Goal: Browse casually

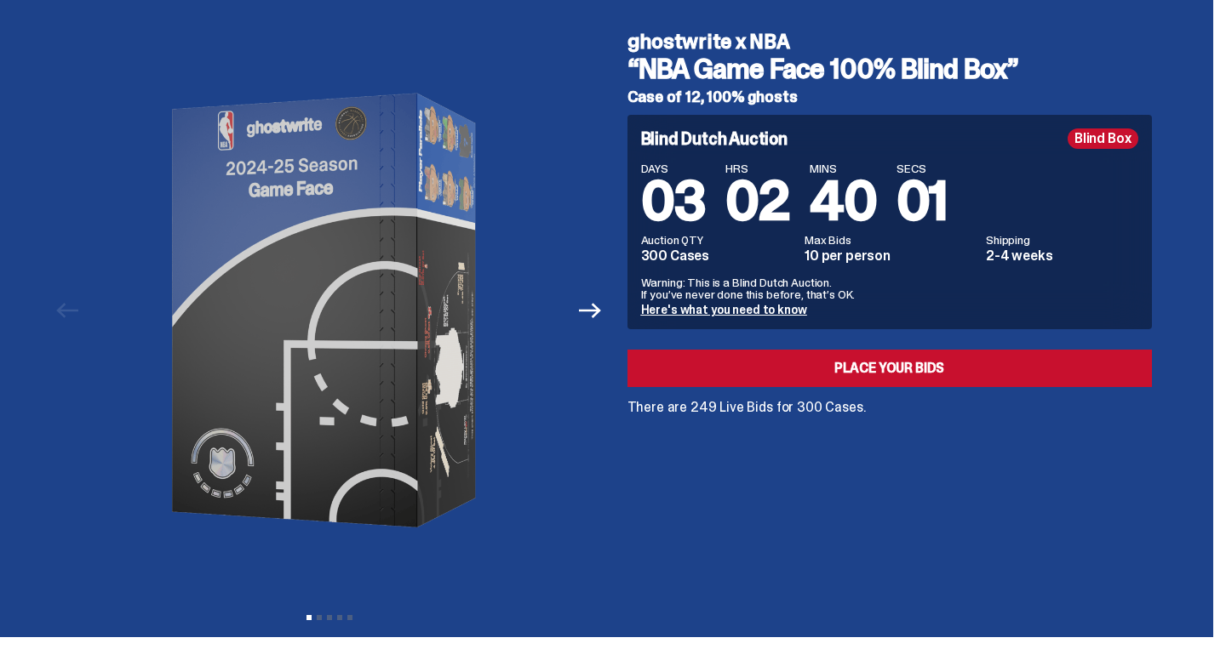
scroll to position [49, 0]
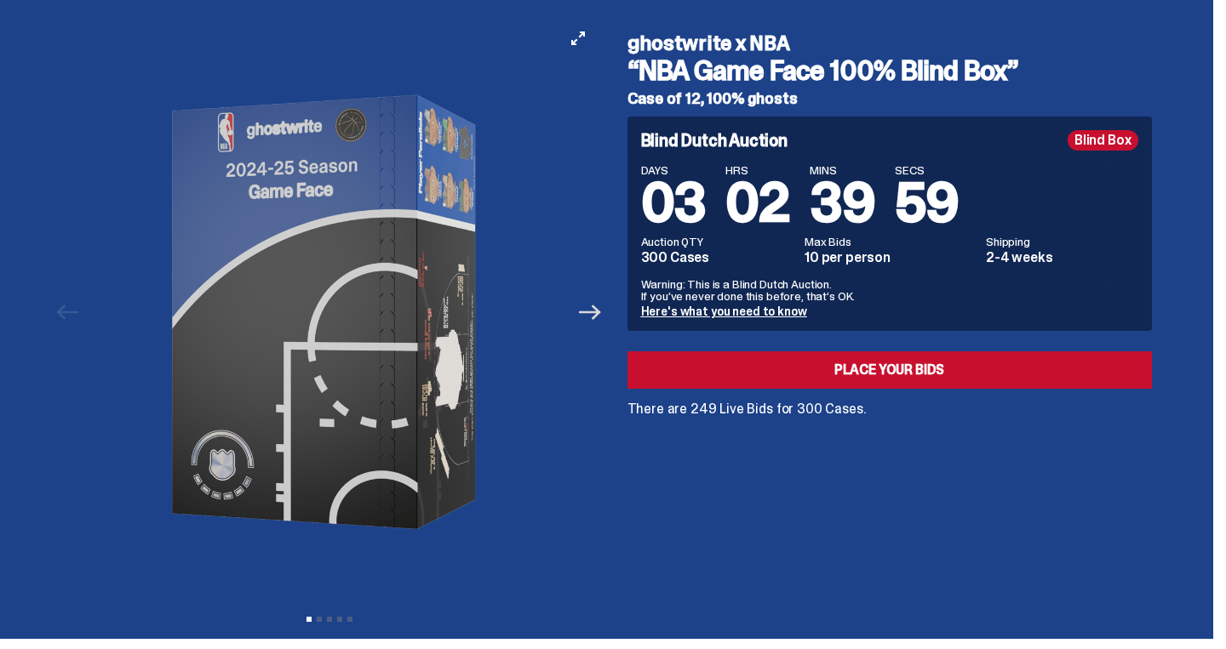
click at [595, 323] on icon "Next" at bounding box center [590, 312] width 22 height 22
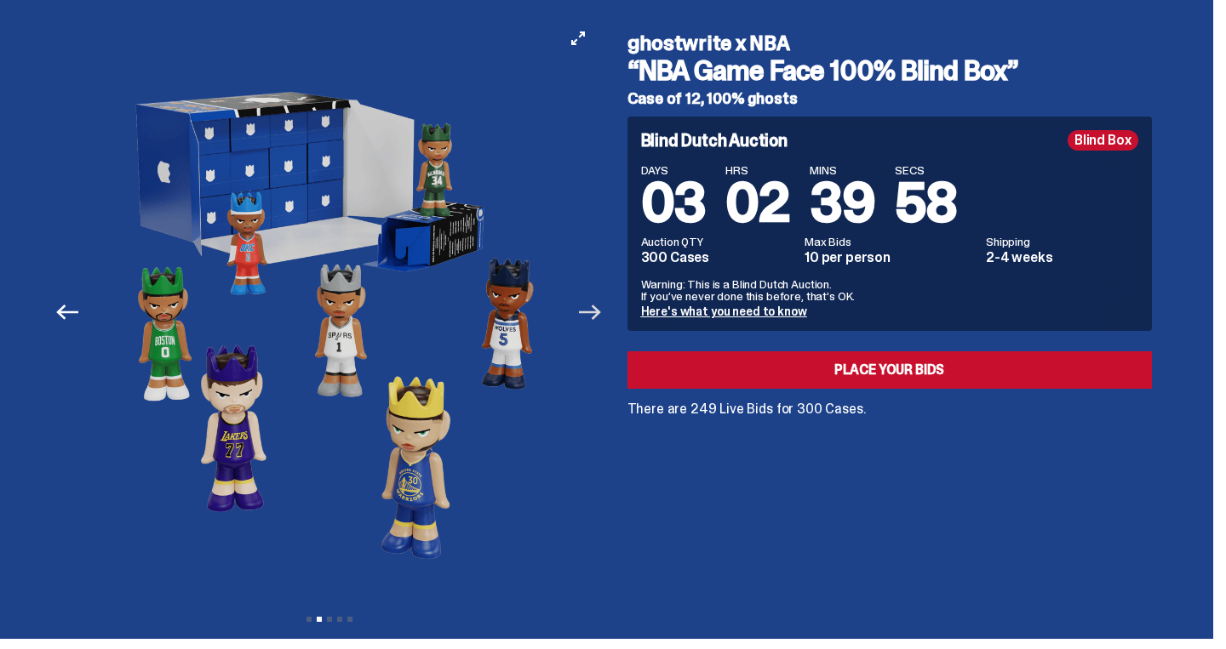
click at [595, 323] on icon "Next" at bounding box center [590, 312] width 22 height 22
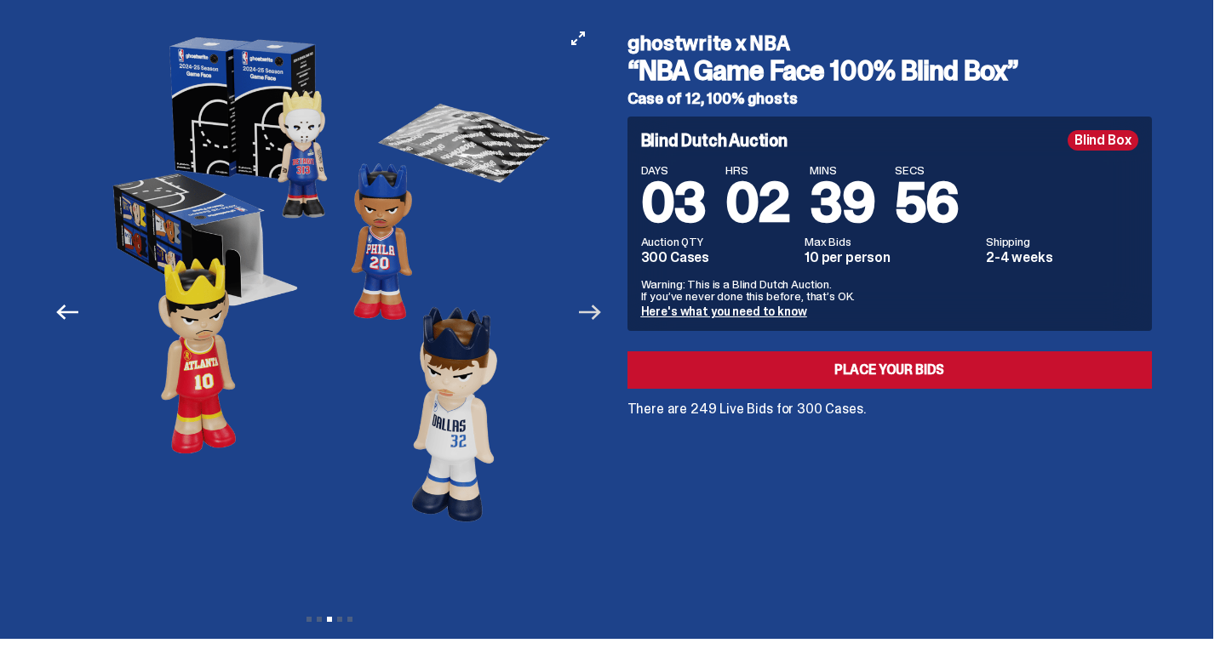
click at [595, 323] on icon "Next" at bounding box center [590, 312] width 22 height 22
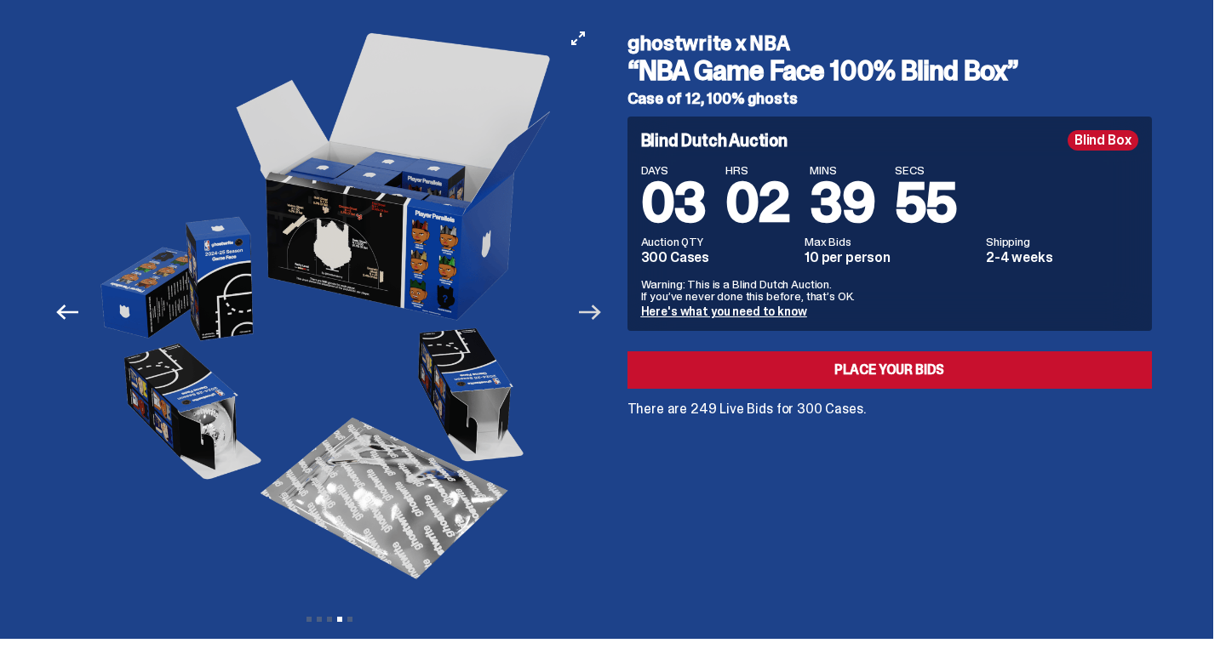
click at [595, 323] on icon "Next" at bounding box center [590, 312] width 22 height 22
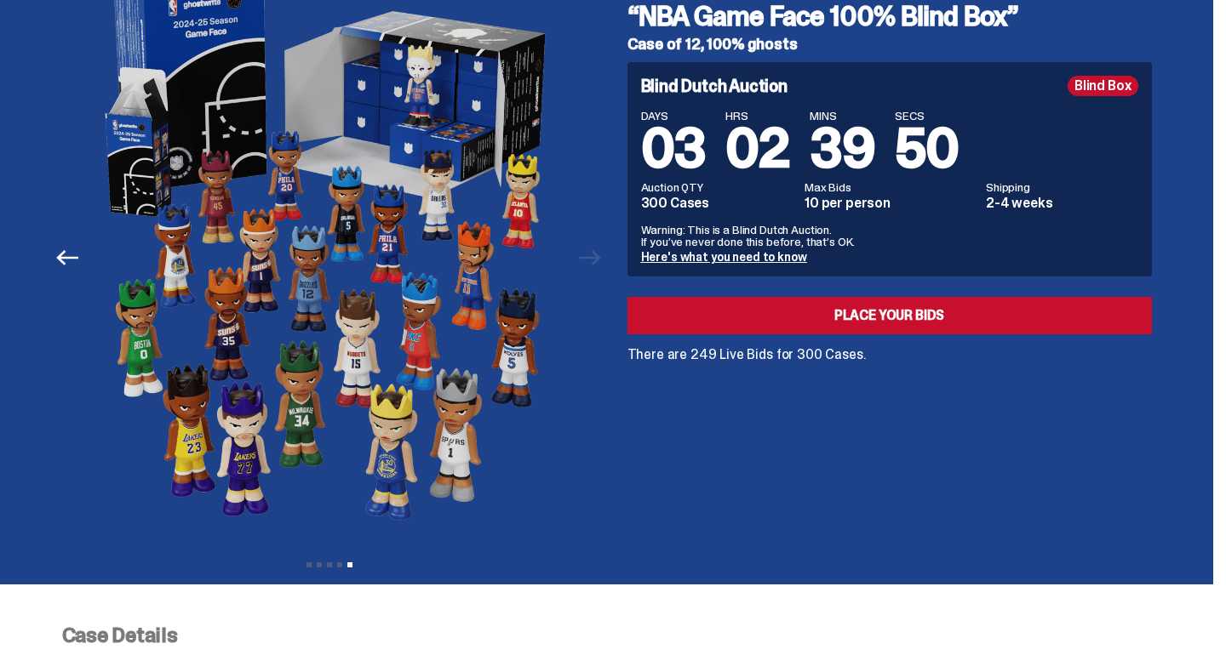
scroll to position [0, 0]
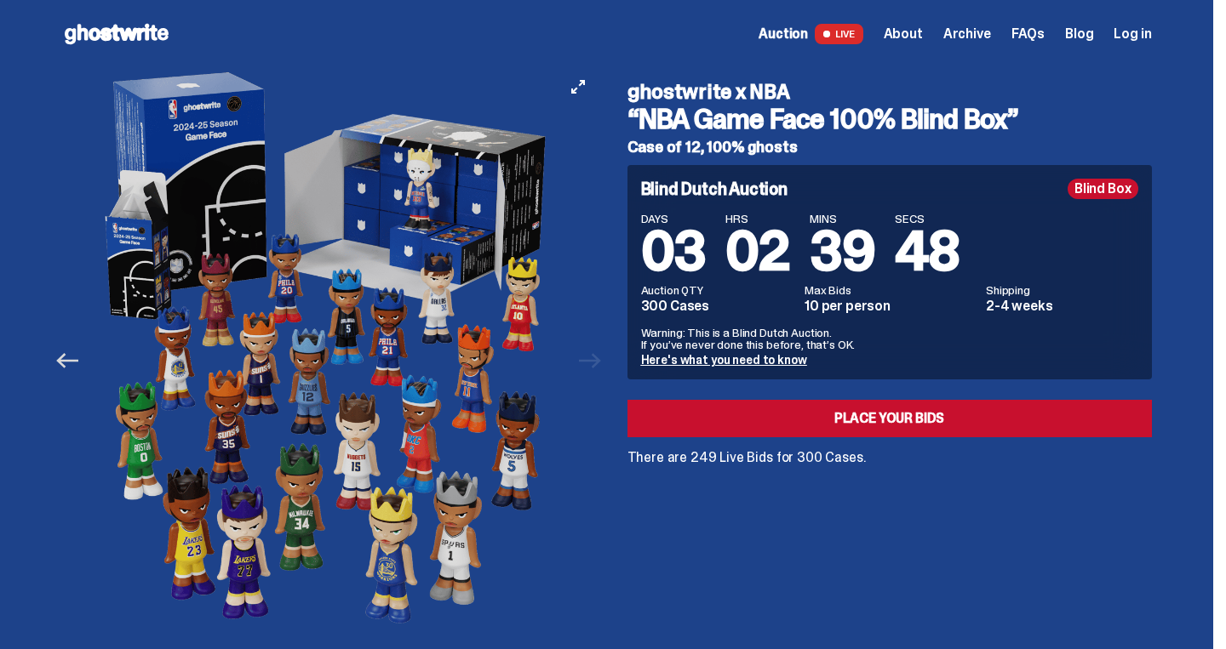
click at [71, 371] on icon "Previous" at bounding box center [67, 361] width 22 height 22
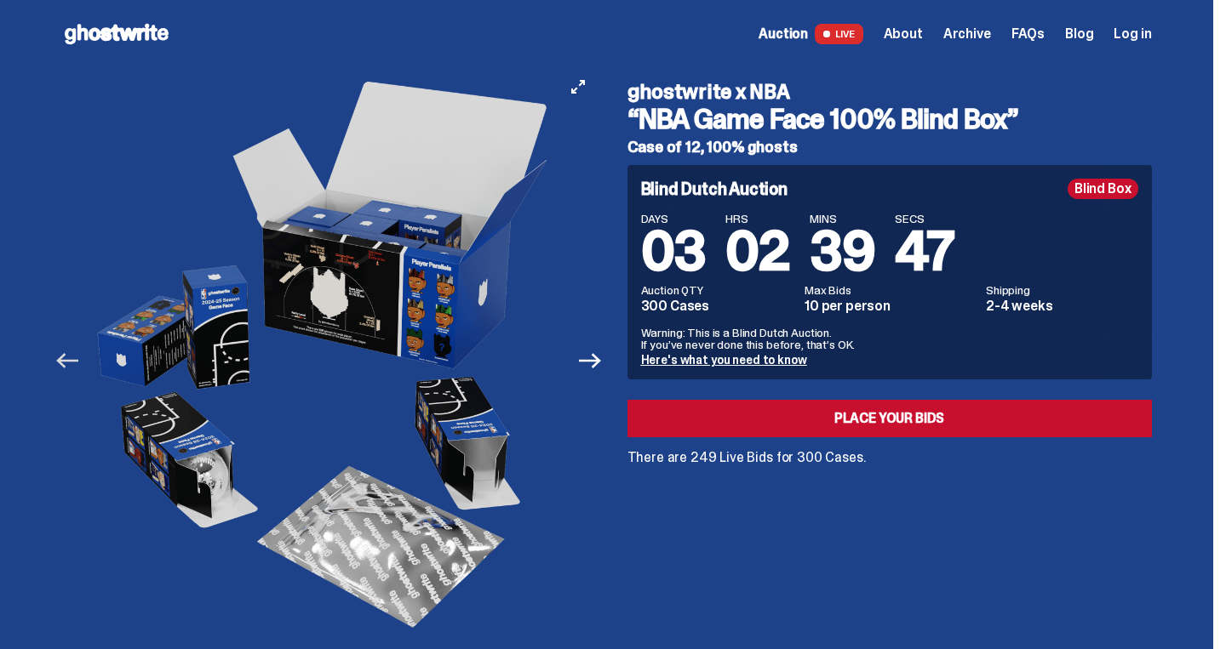
click at [71, 371] on icon "Previous" at bounding box center [67, 361] width 22 height 22
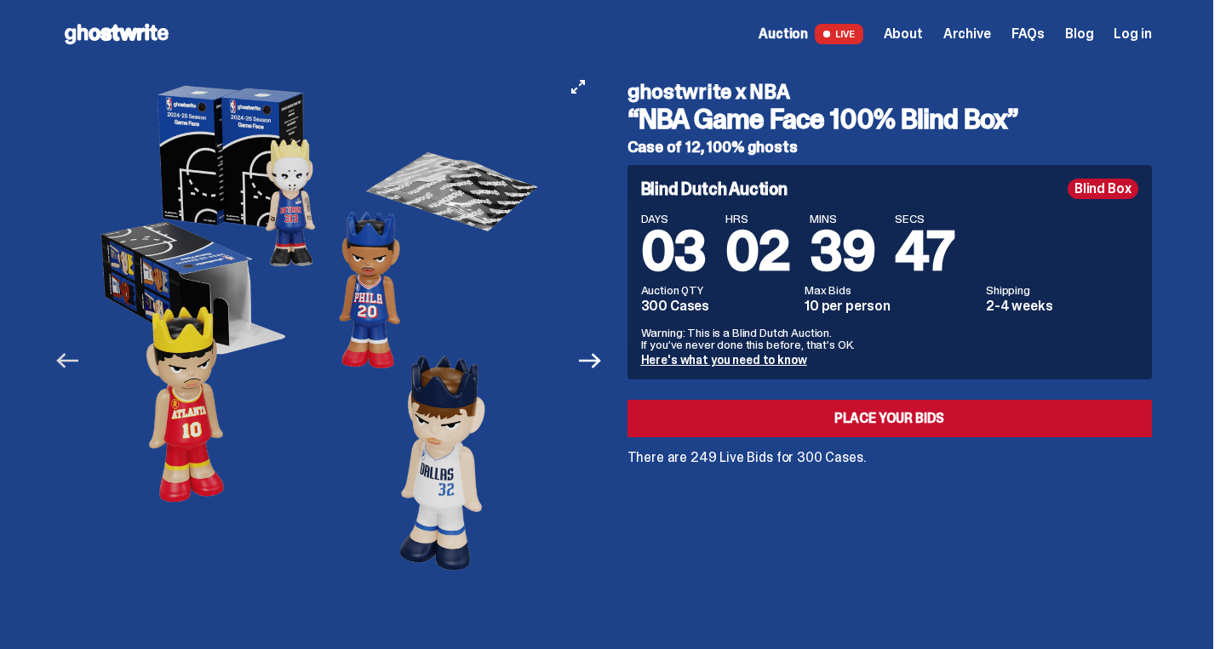
click at [71, 372] on icon "Previous" at bounding box center [67, 361] width 22 height 22
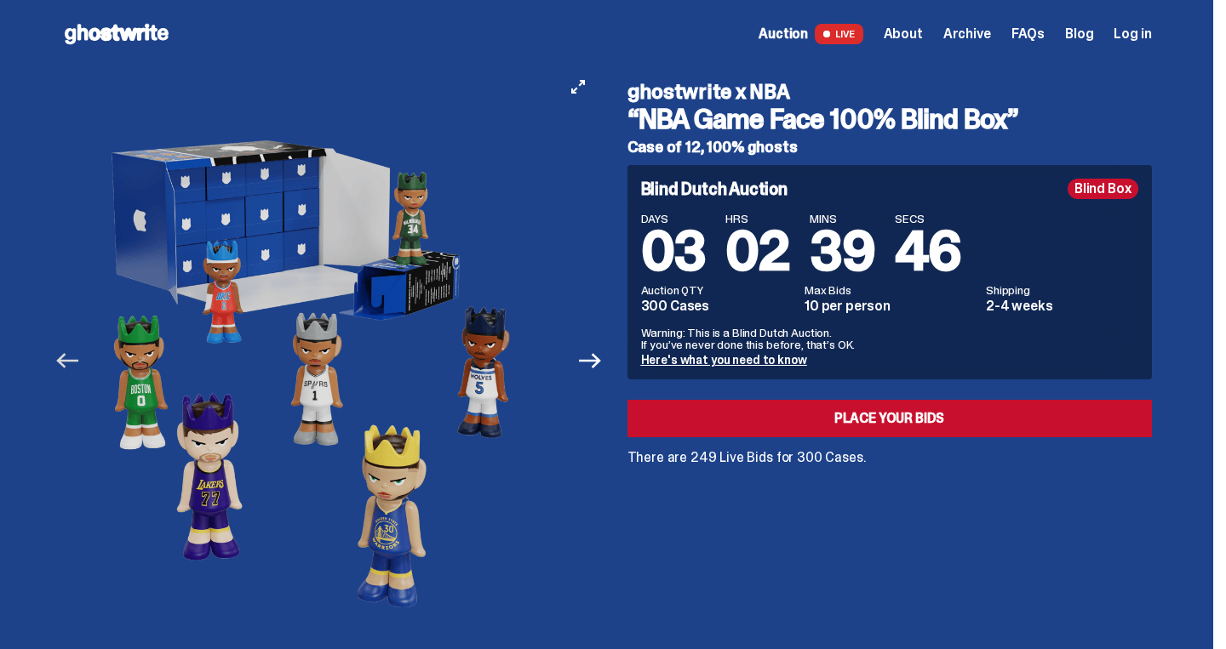
click at [71, 372] on icon "Previous" at bounding box center [67, 361] width 22 height 22
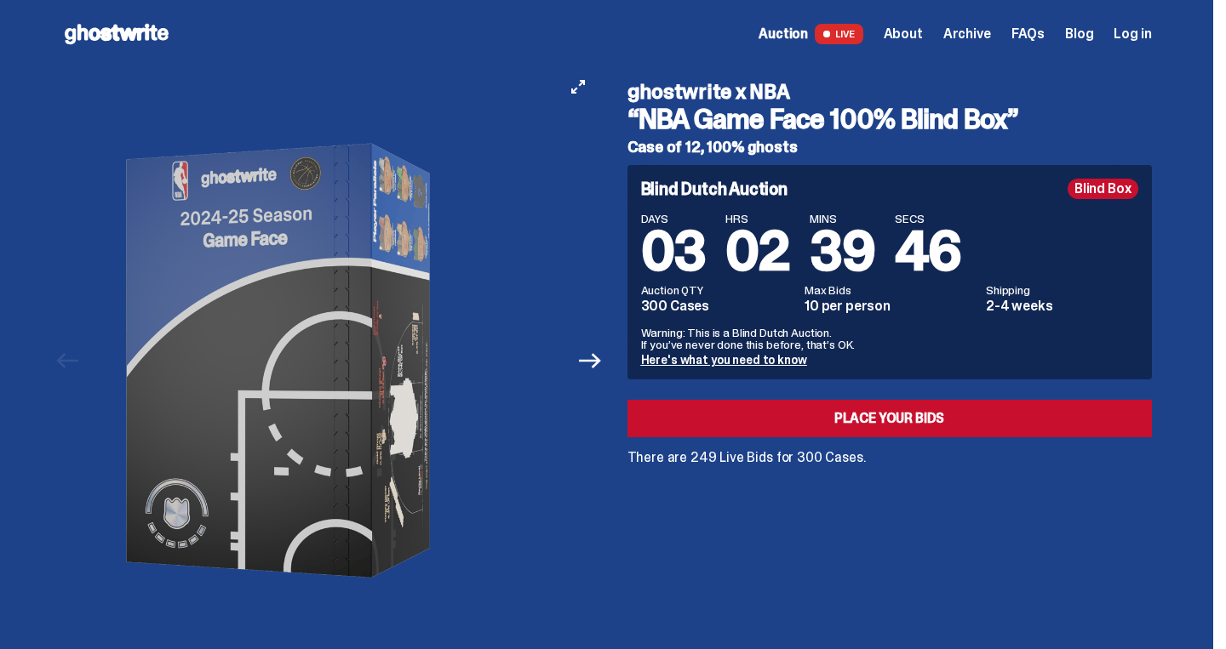
click at [71, 372] on div at bounding box center [283, 361] width 535 height 586
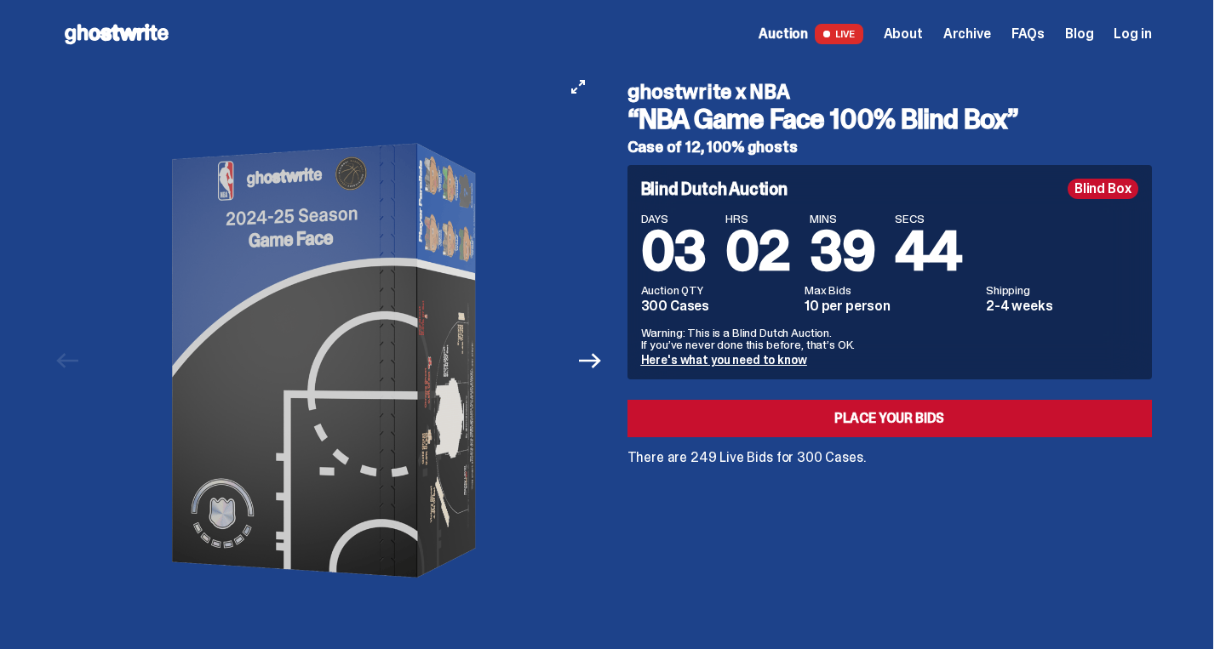
click at [598, 376] on button "Next" at bounding box center [590, 360] width 37 height 37
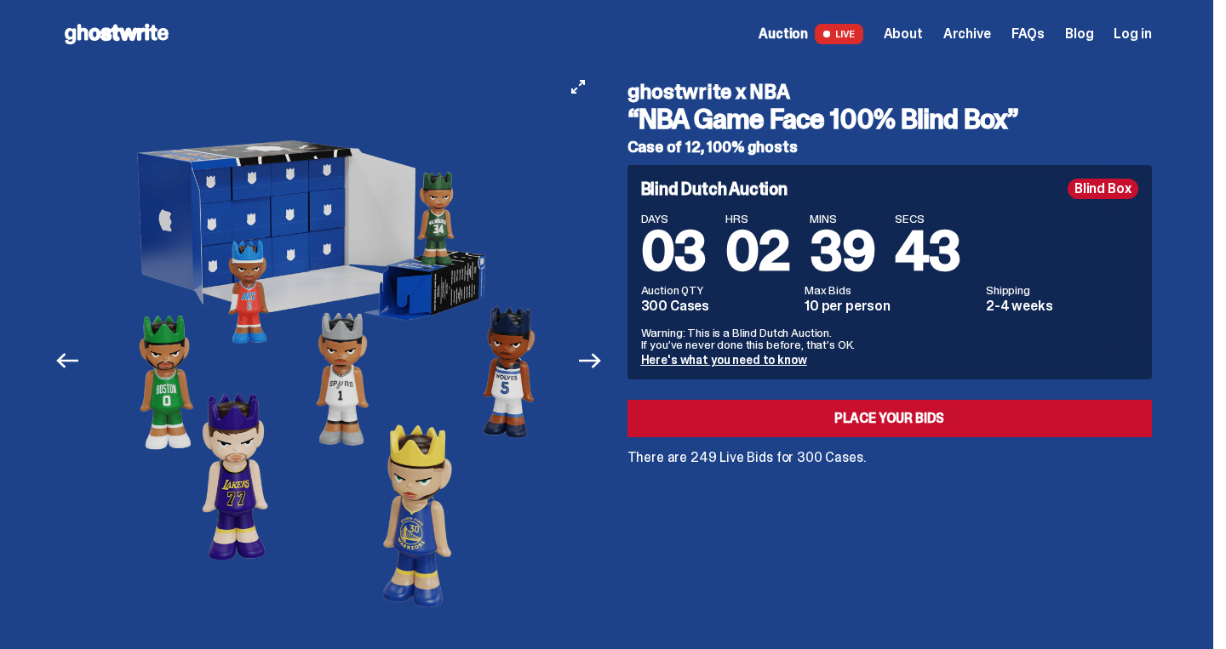
click at [598, 376] on button "Next" at bounding box center [590, 360] width 37 height 37
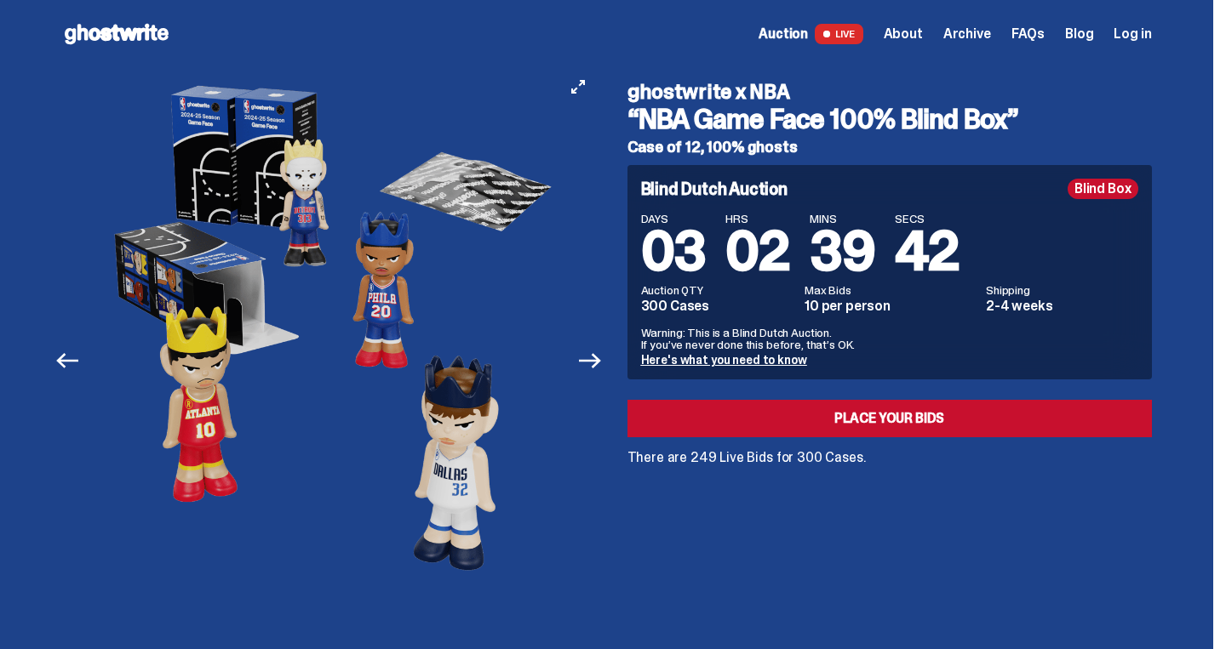
click at [598, 376] on button "Next" at bounding box center [590, 360] width 37 height 37
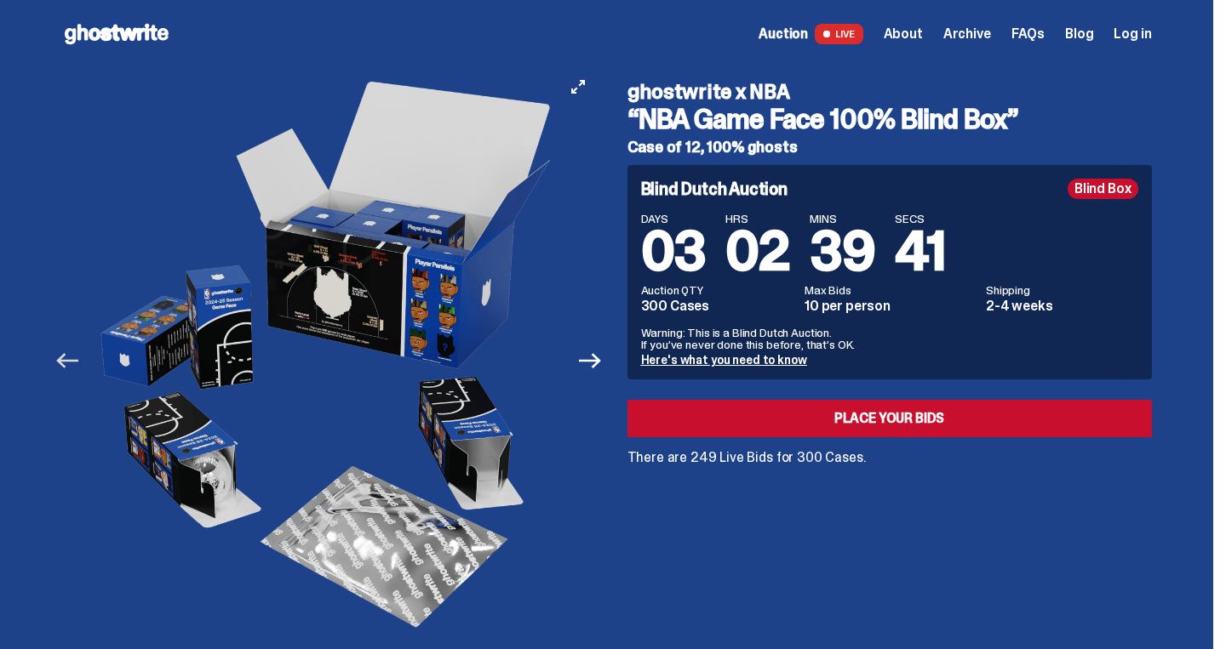
click at [75, 359] on icon "Previous" at bounding box center [67, 361] width 22 height 22
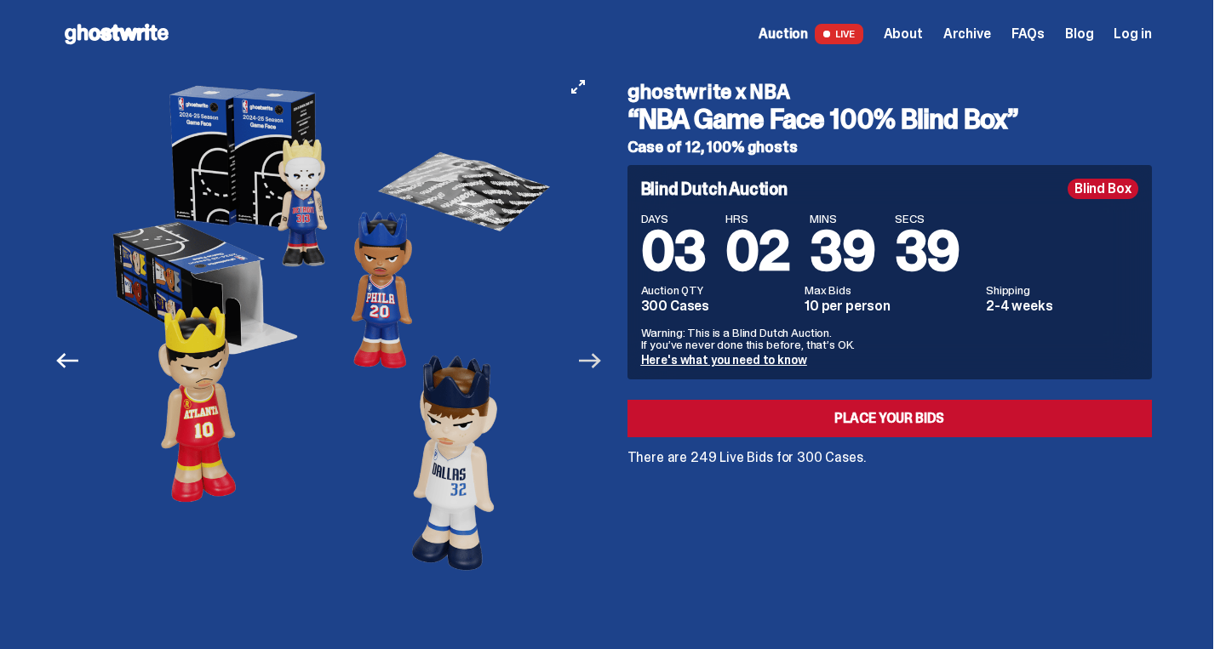
click at [601, 363] on icon "Next" at bounding box center [590, 361] width 22 height 22
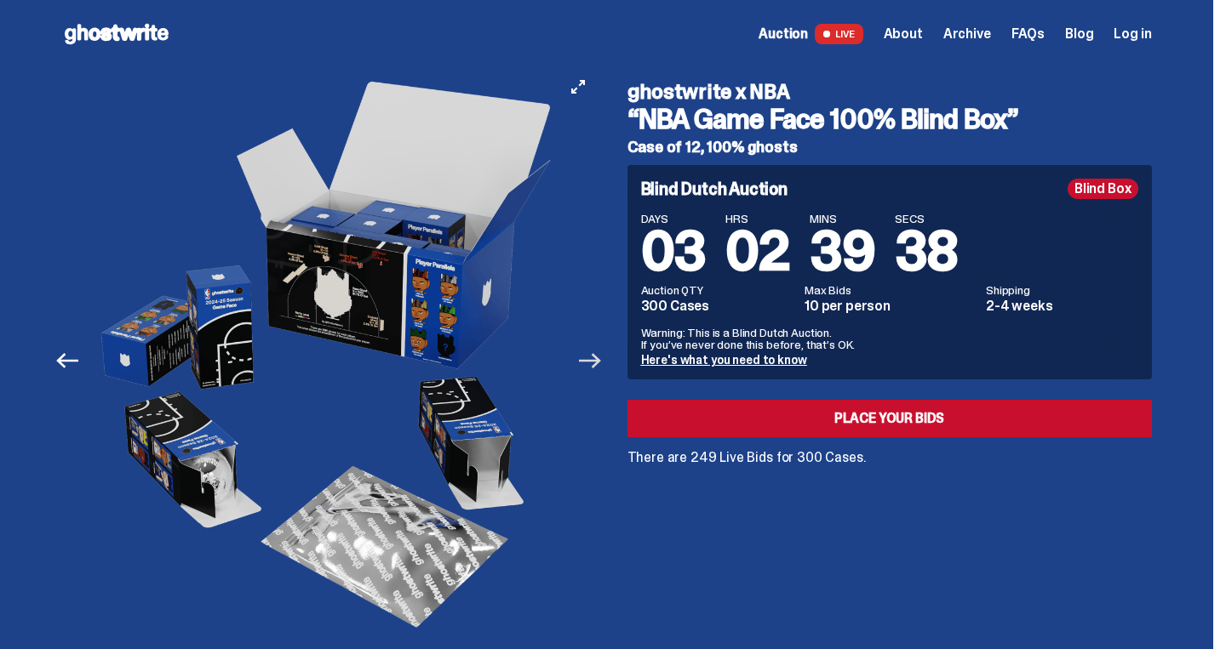
click at [601, 363] on icon "Next" at bounding box center [590, 361] width 22 height 22
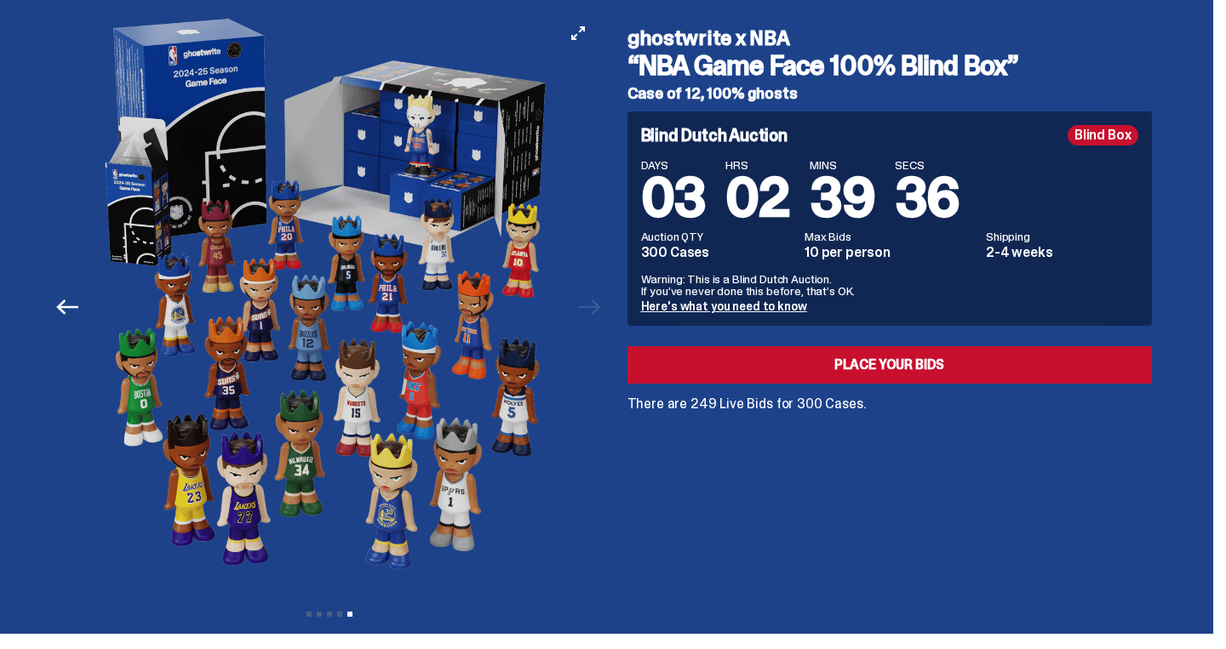
scroll to position [73, 0]
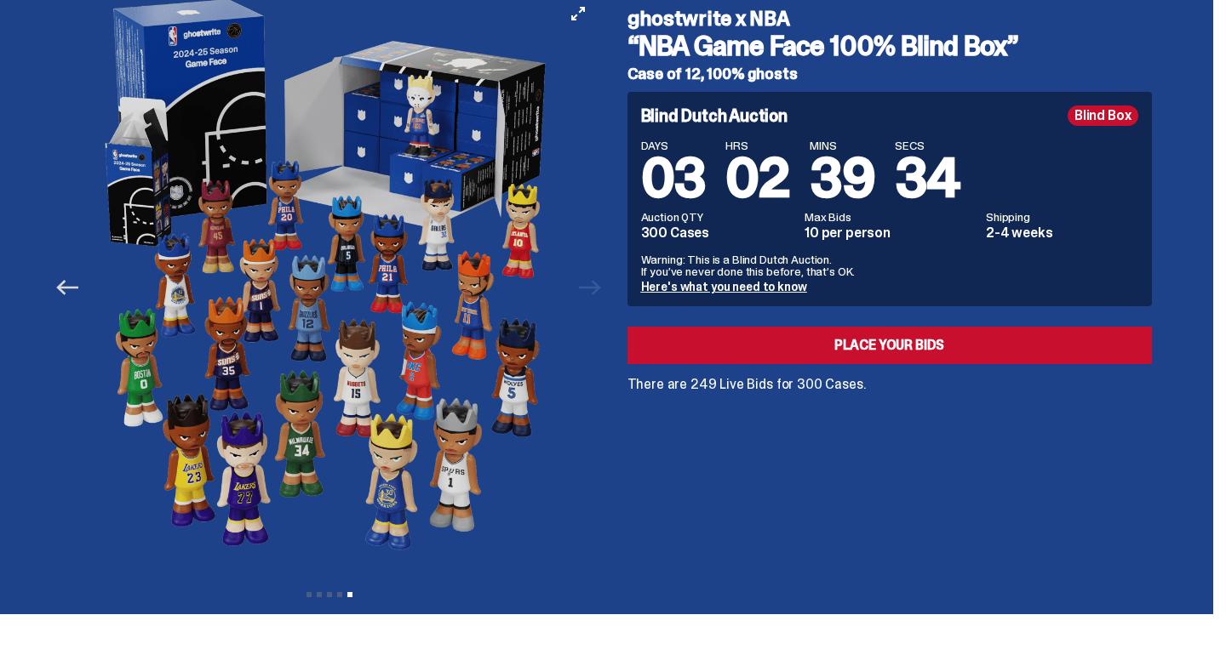
click at [65, 292] on icon "Previous" at bounding box center [67, 288] width 22 height 22
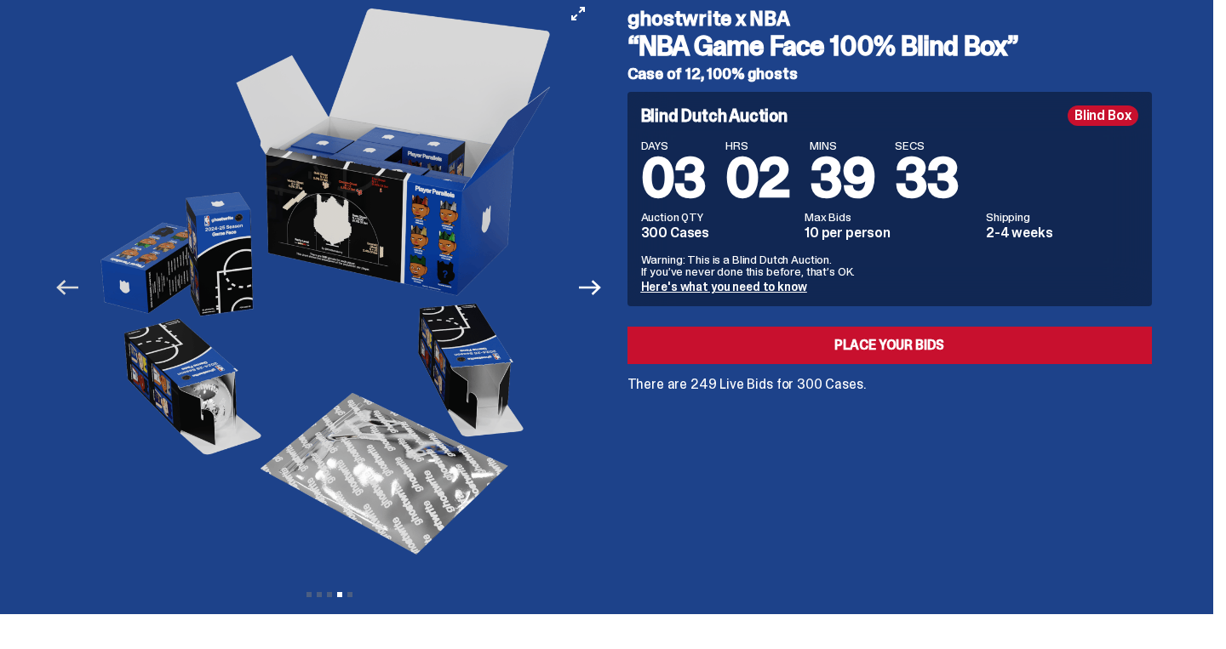
click at [68, 299] on icon "Previous" at bounding box center [67, 288] width 22 height 22
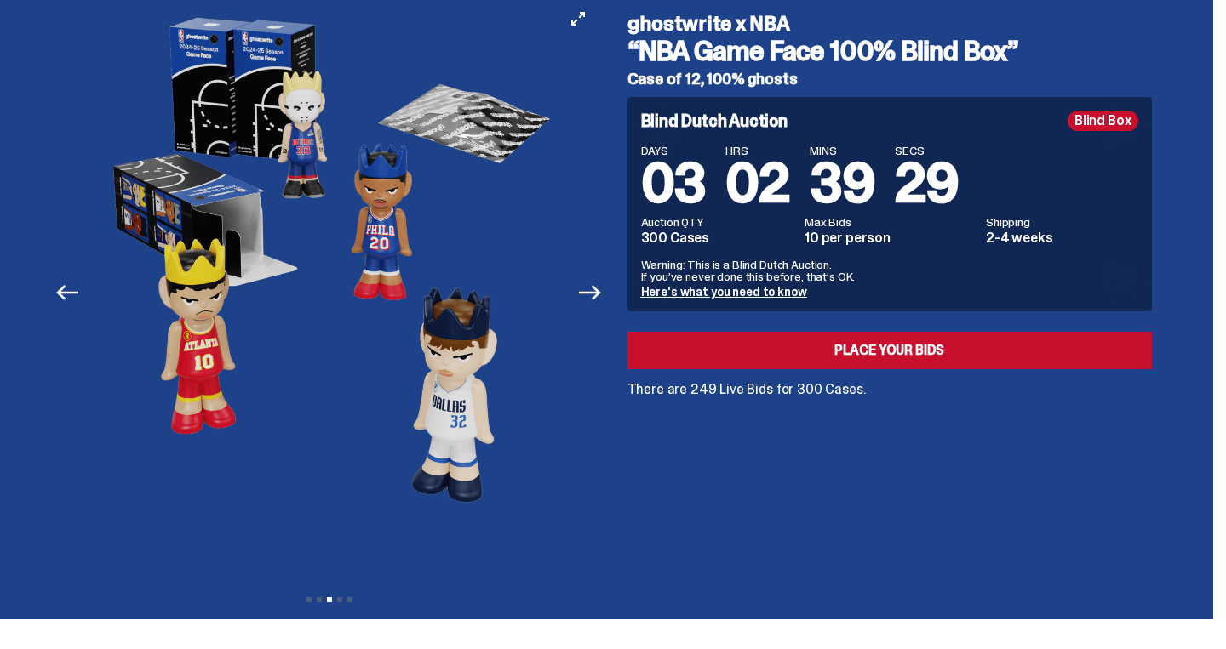
scroll to position [66, 0]
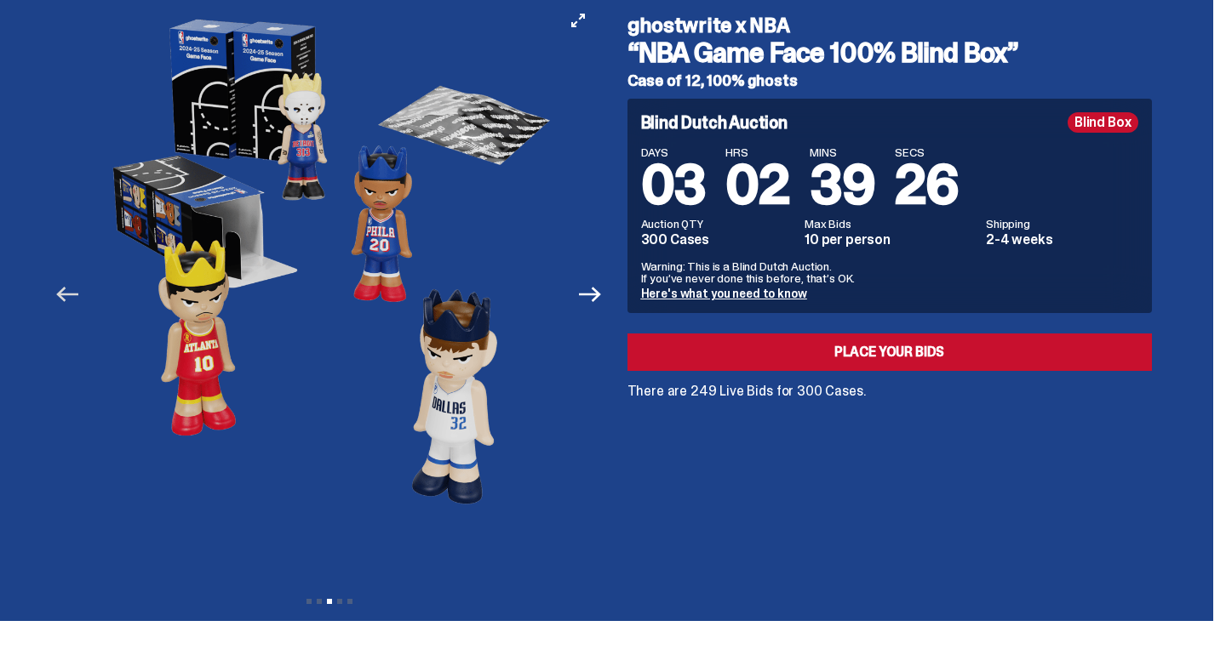
click at [69, 295] on icon "Previous" at bounding box center [67, 294] width 22 height 15
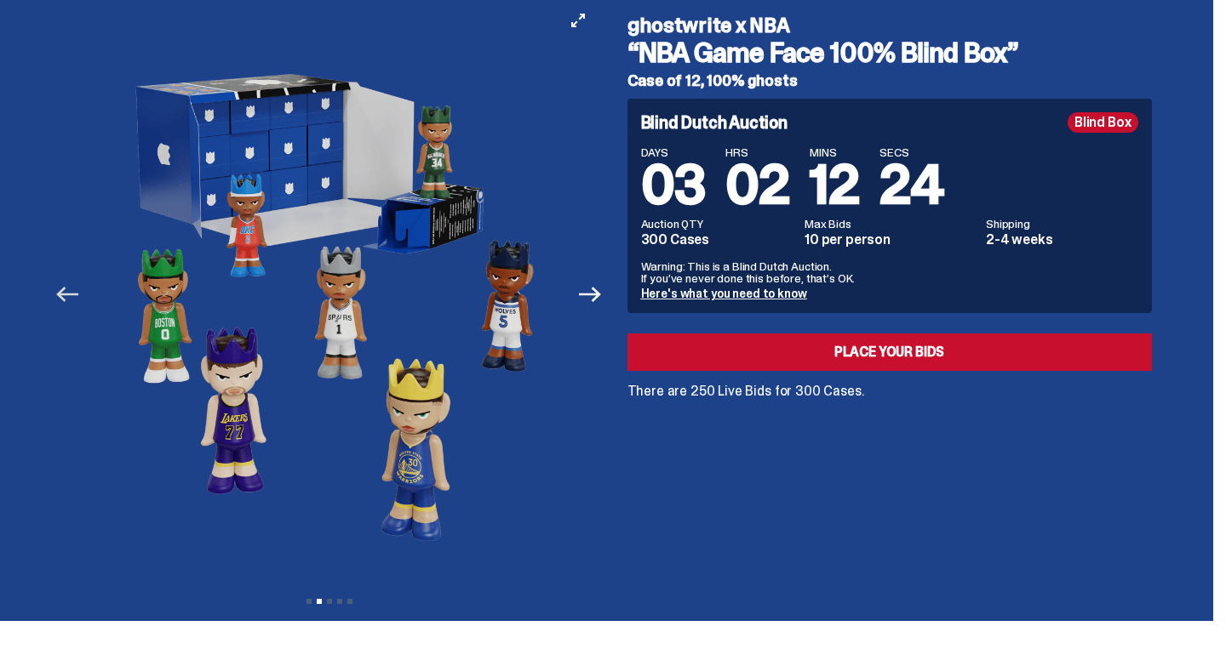
click at [78, 305] on icon "Previous" at bounding box center [67, 294] width 22 height 22
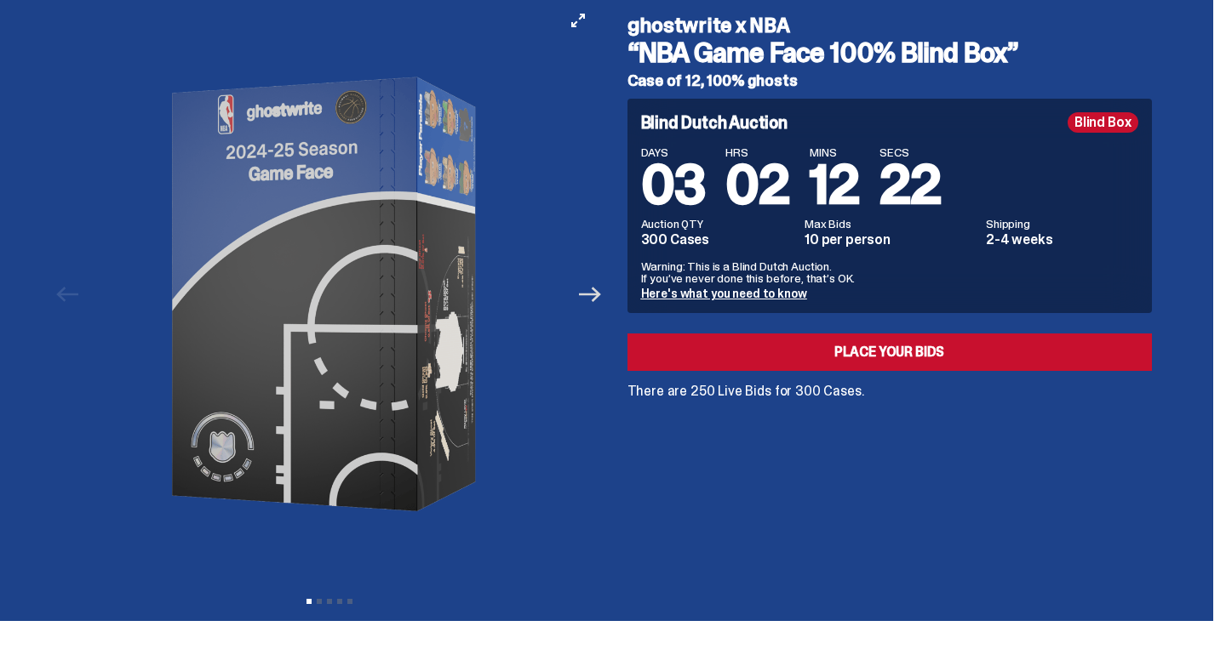
click at [587, 295] on icon "Next" at bounding box center [590, 294] width 22 height 22
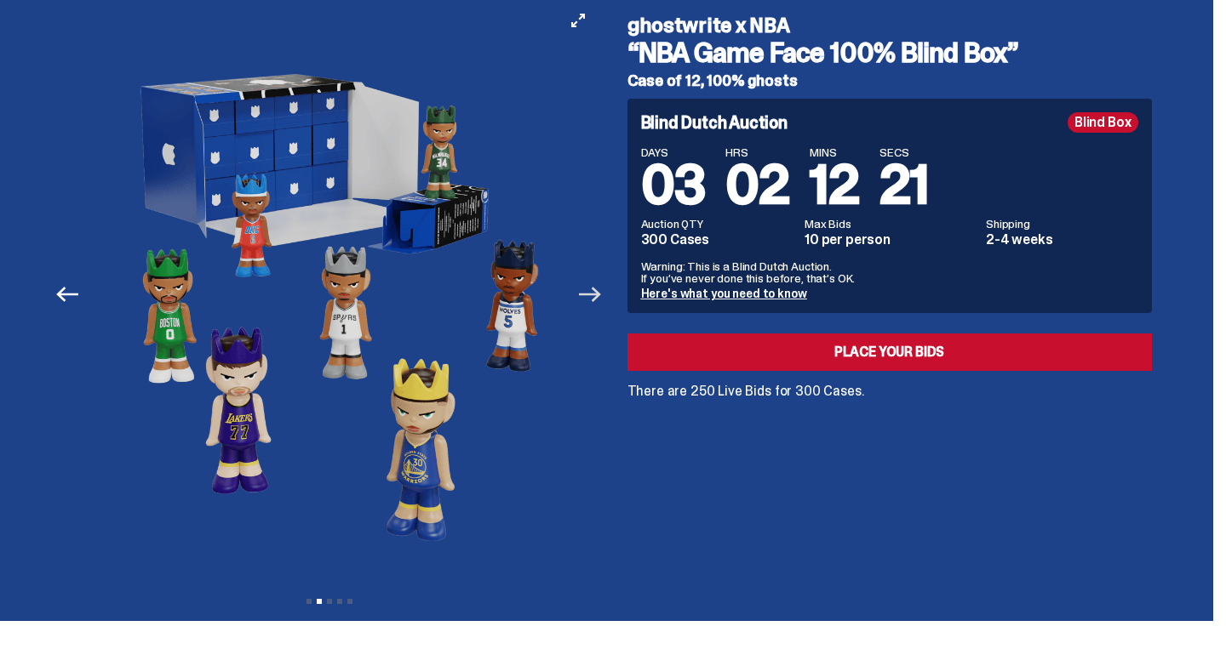
click at [601, 295] on icon "Next" at bounding box center [590, 294] width 22 height 22
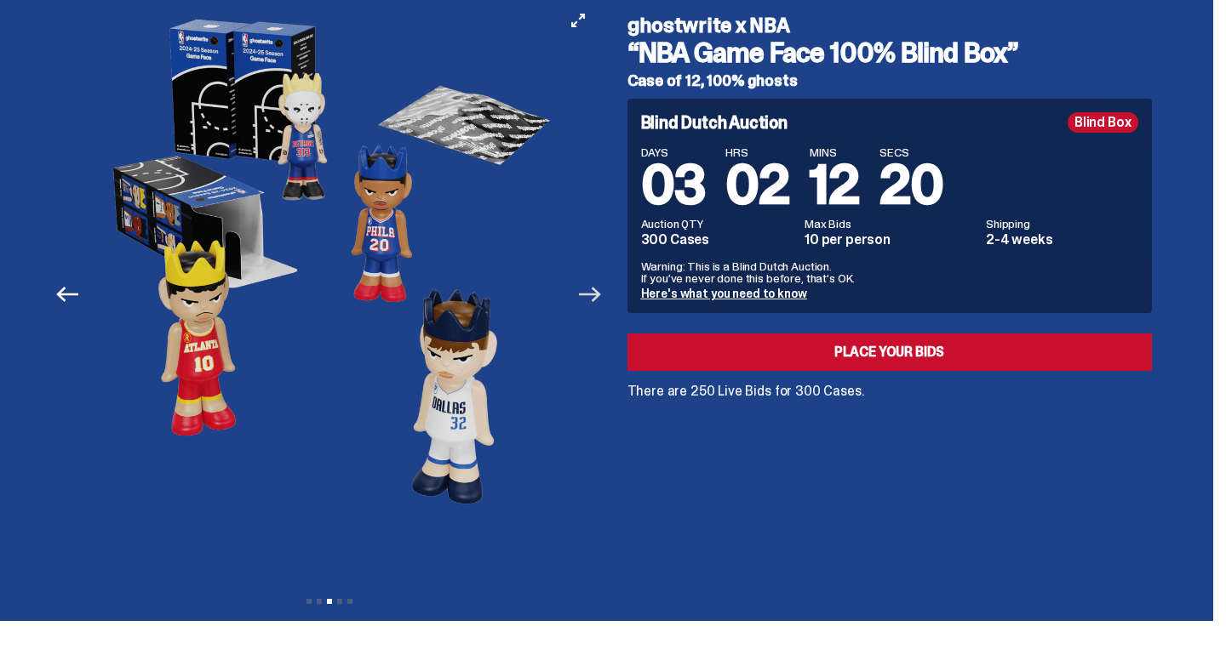
click at [601, 295] on icon "Next" at bounding box center [590, 294] width 22 height 22
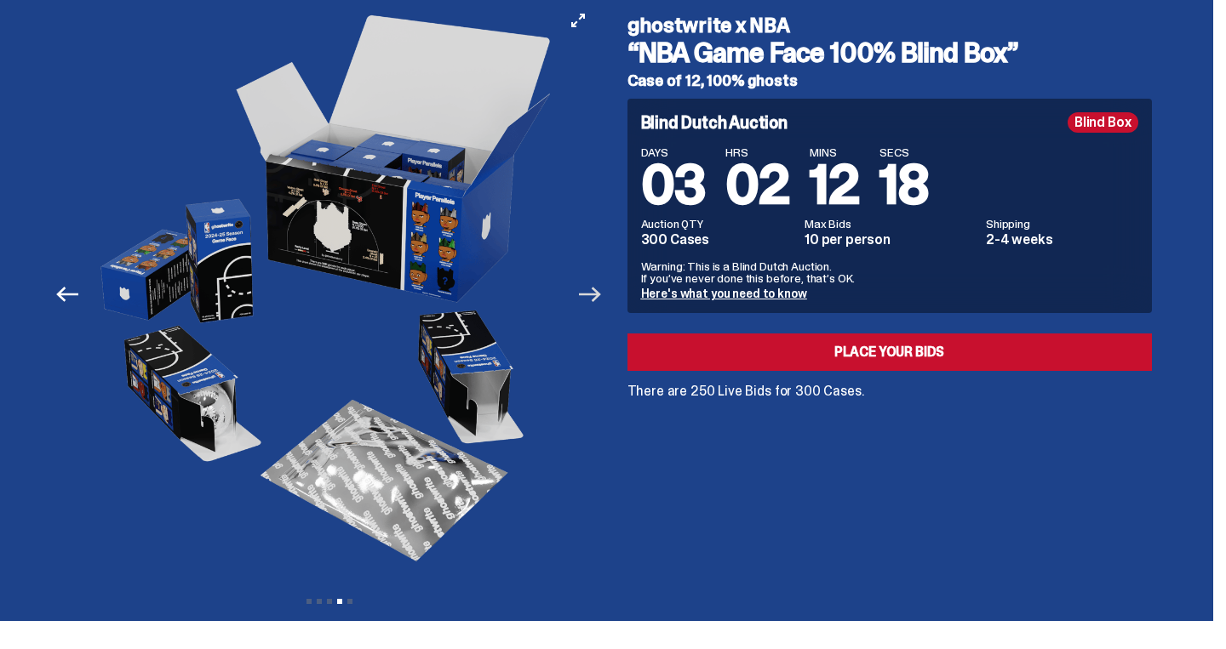
click at [601, 295] on icon "Next" at bounding box center [590, 294] width 22 height 22
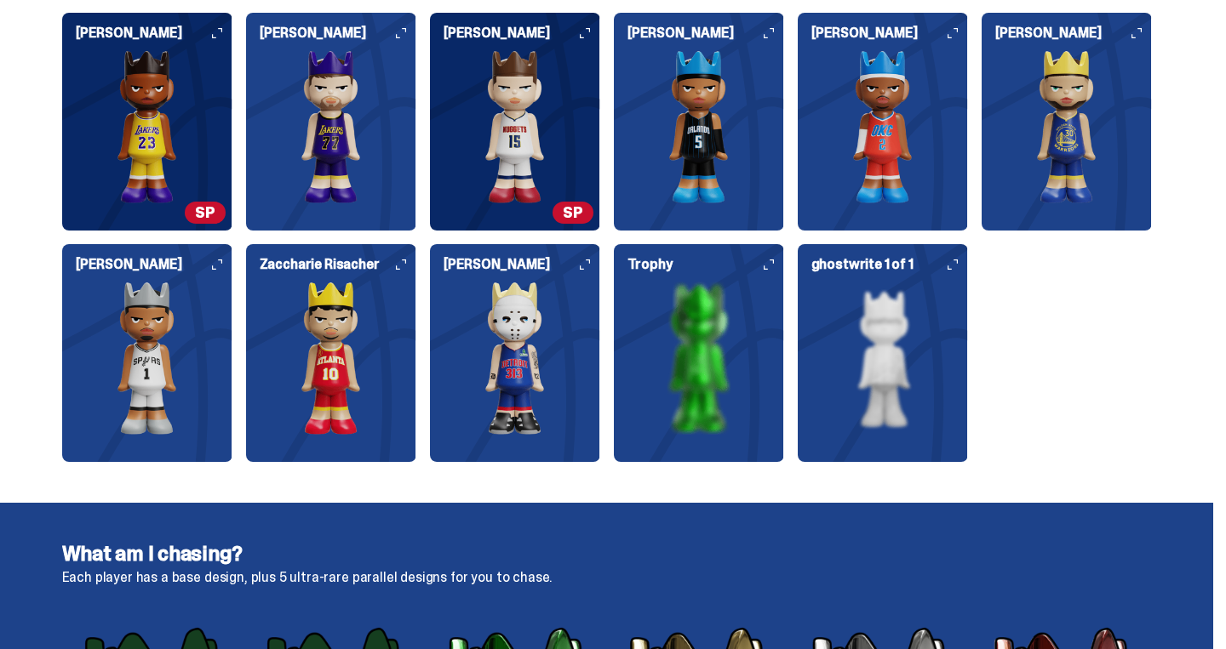
scroll to position [2307, 0]
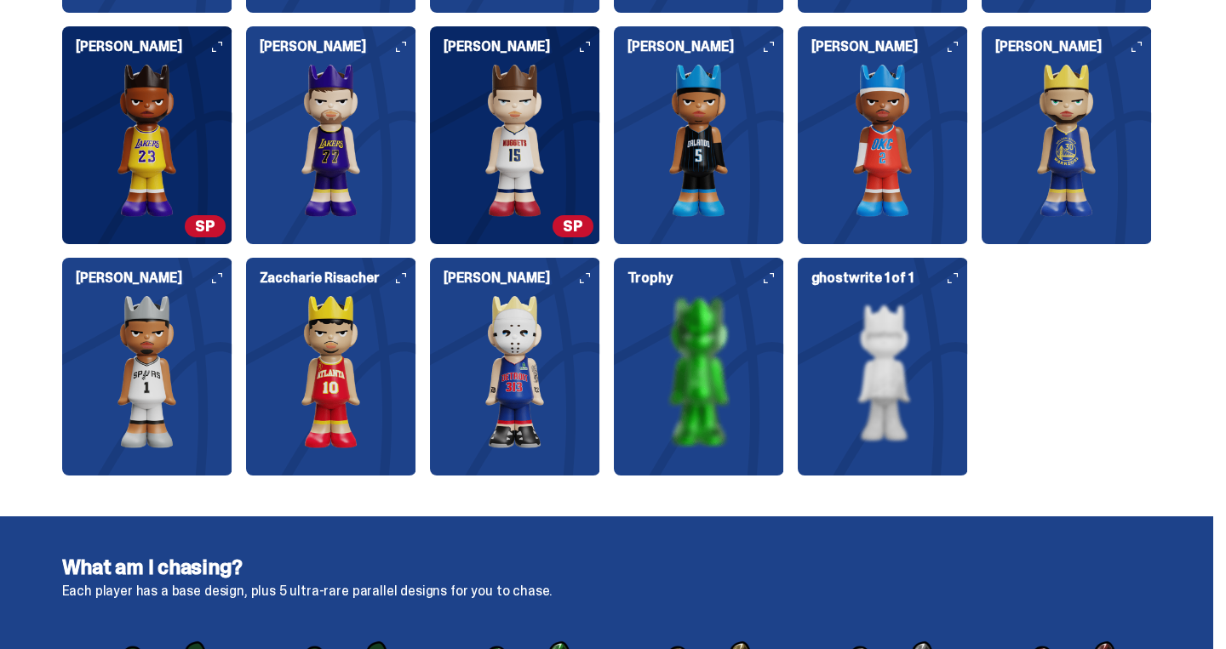
click at [699, 355] on img at bounding box center [699, 371] width 170 height 153
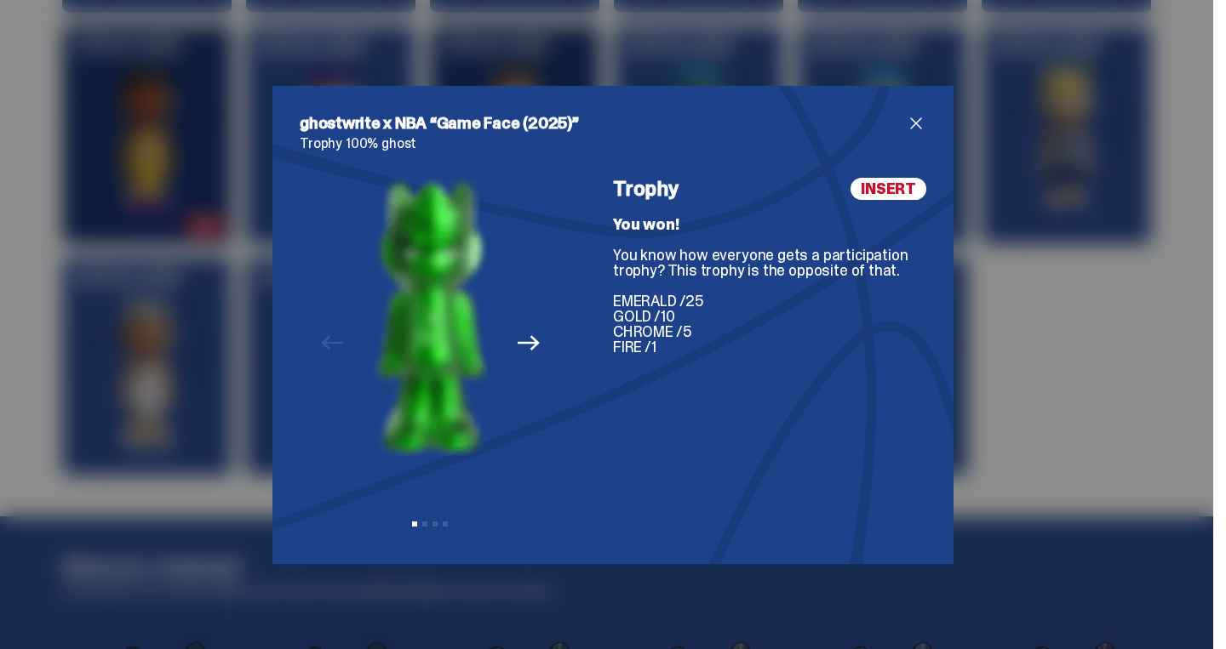
click at [915, 123] on span "close" at bounding box center [916, 123] width 20 height 20
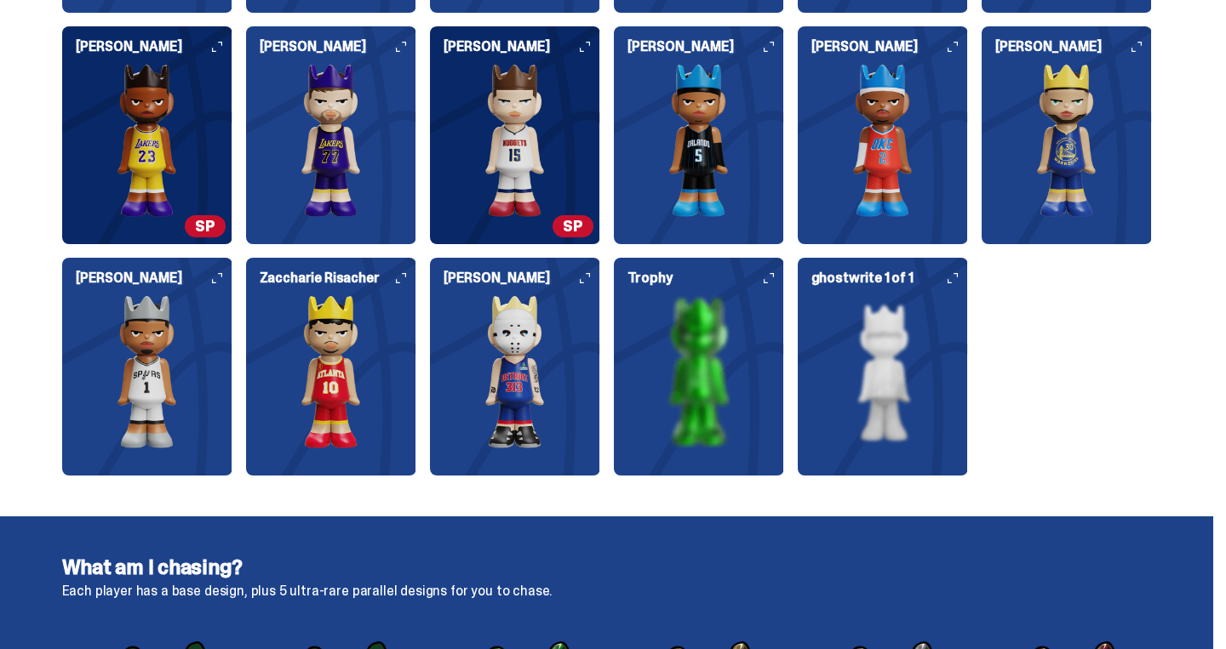
click at [850, 382] on img at bounding box center [883, 371] width 170 height 153
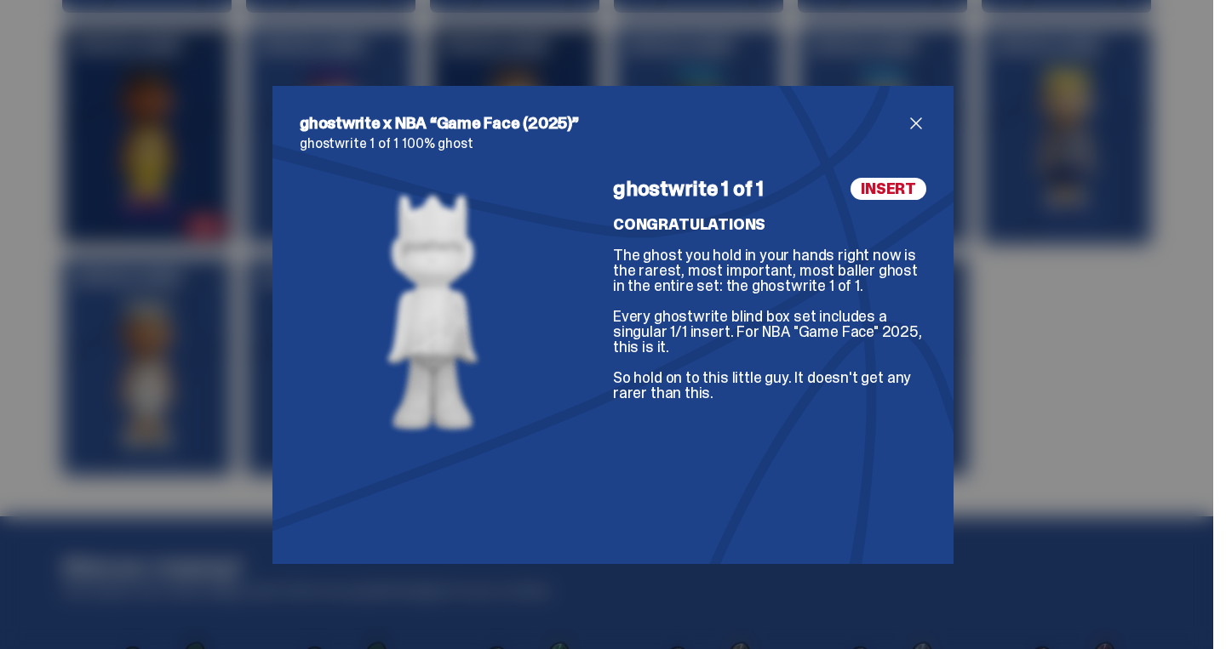
click at [916, 125] on span "close" at bounding box center [916, 123] width 20 height 20
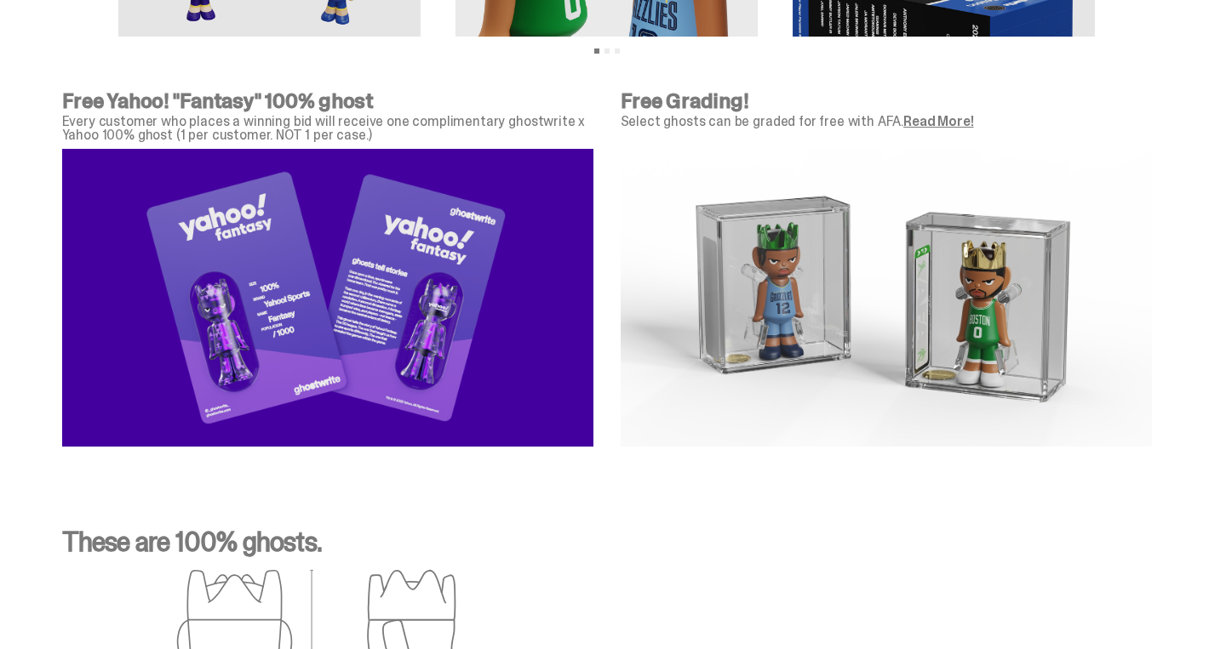
scroll to position [5611, 0]
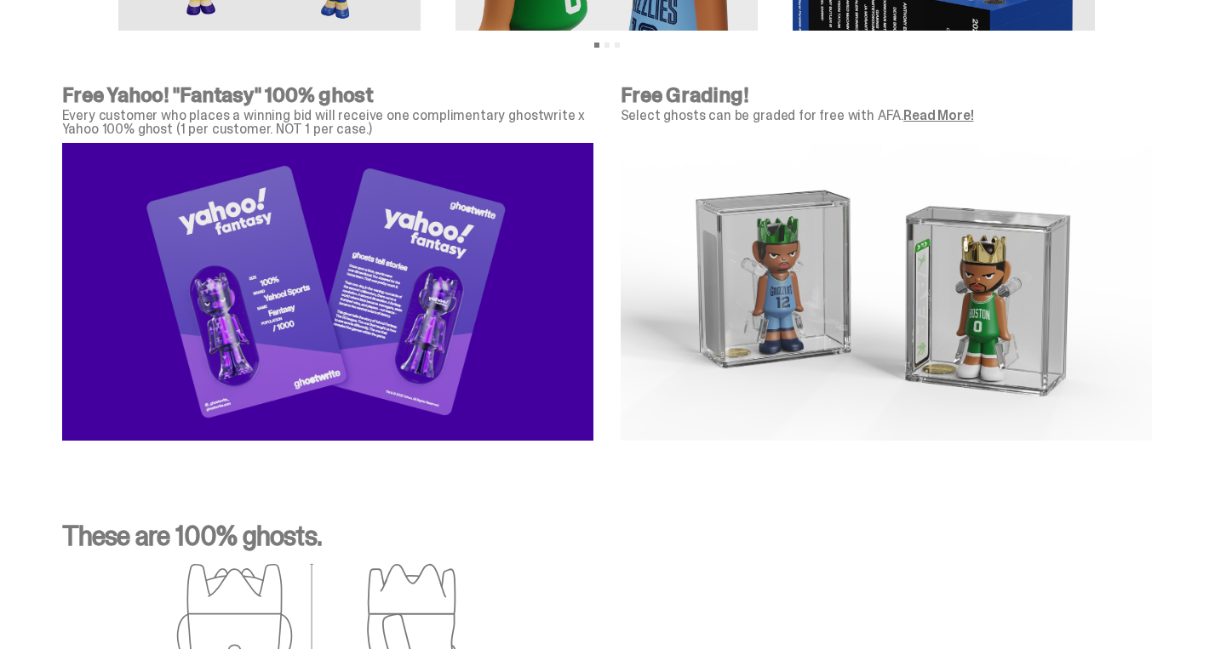
click at [924, 113] on link "Read More!" at bounding box center [938, 115] width 70 height 18
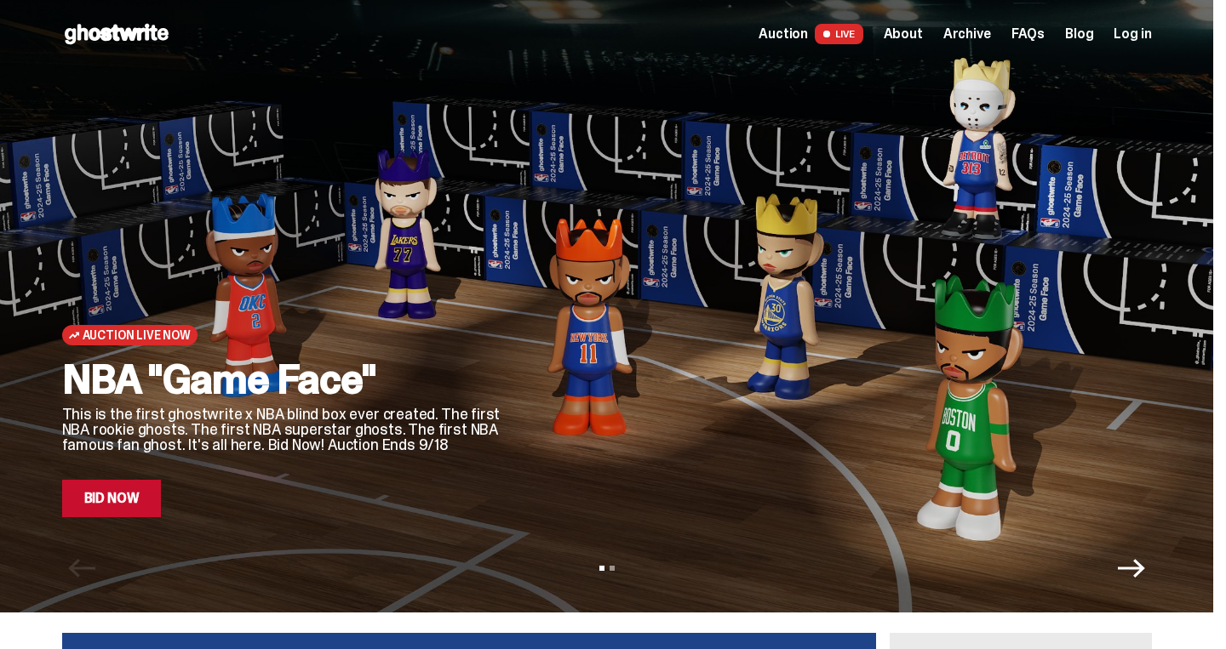
click at [923, 39] on span "About" at bounding box center [903, 34] width 39 height 14
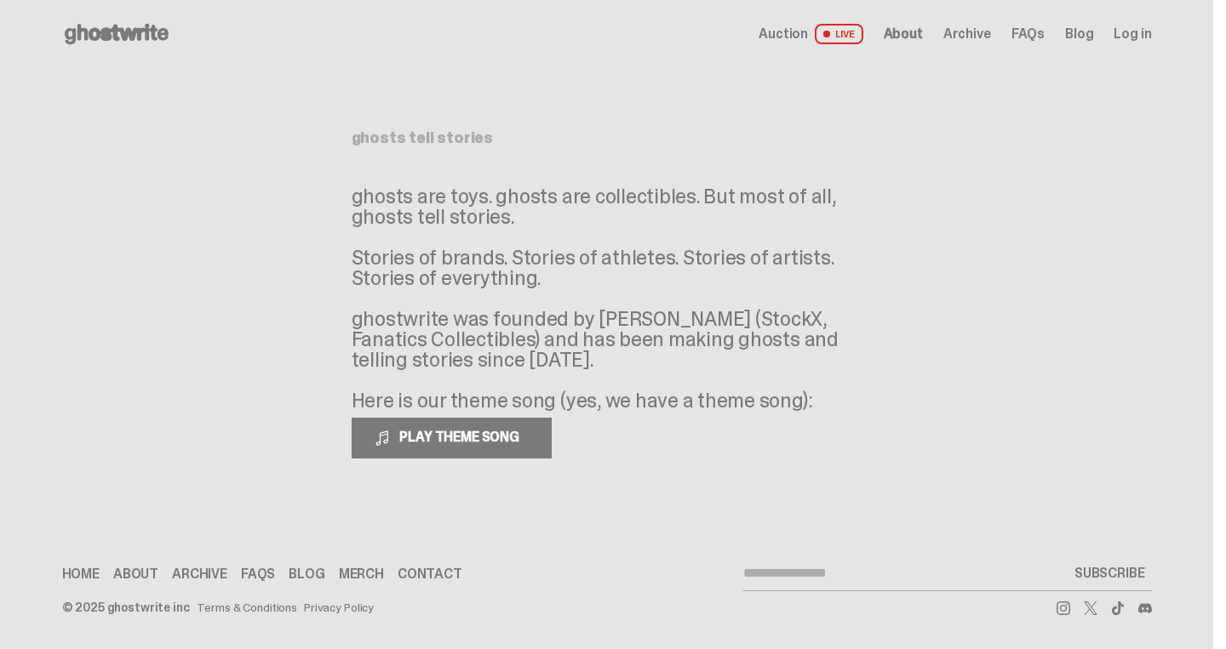
click at [966, 38] on span "Archive" at bounding box center [967, 34] width 48 height 14
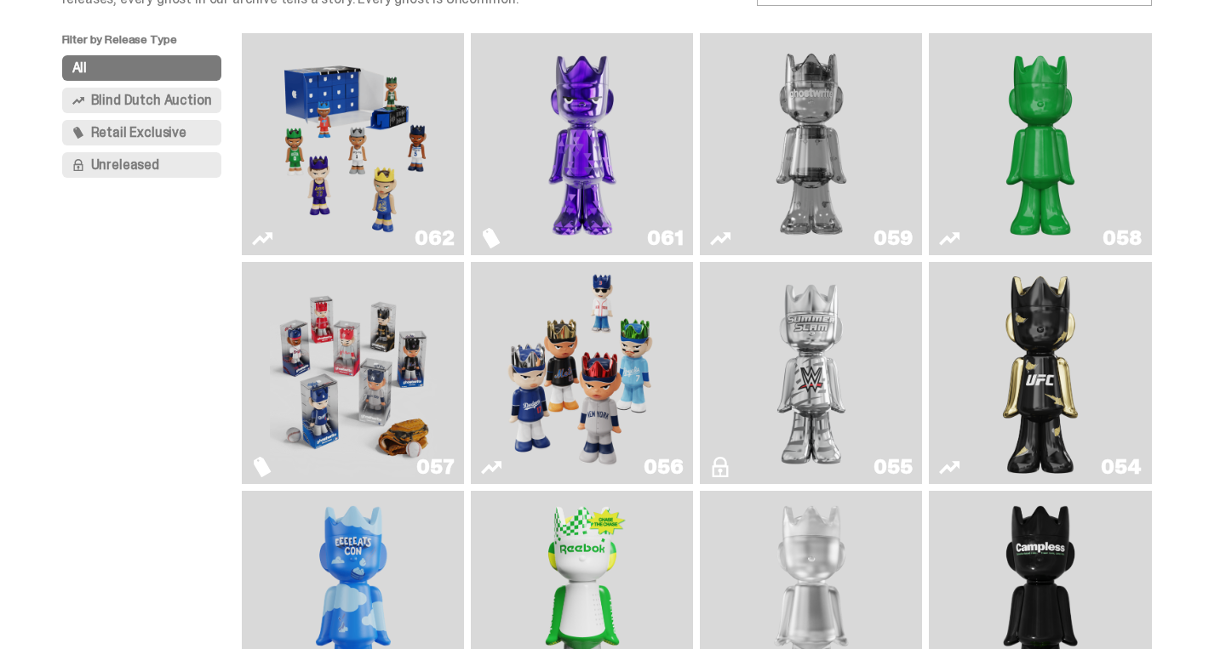
scroll to position [153, 0]
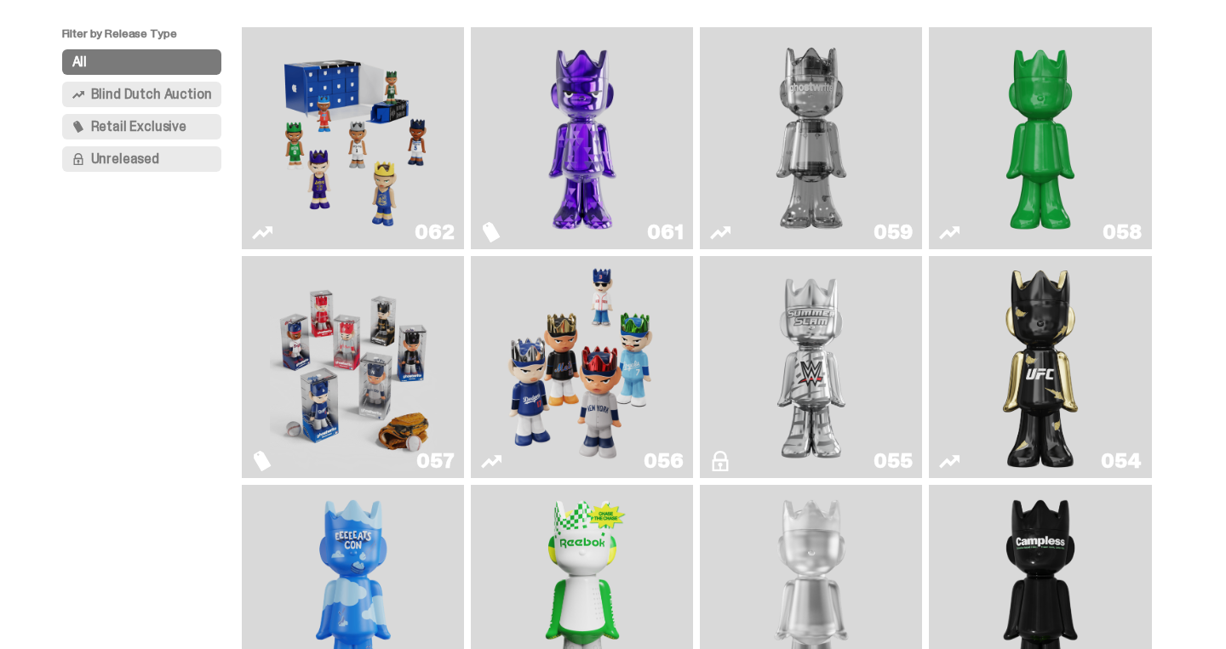
click at [376, 177] on img "Game Face (2025)" at bounding box center [353, 138] width 167 height 209
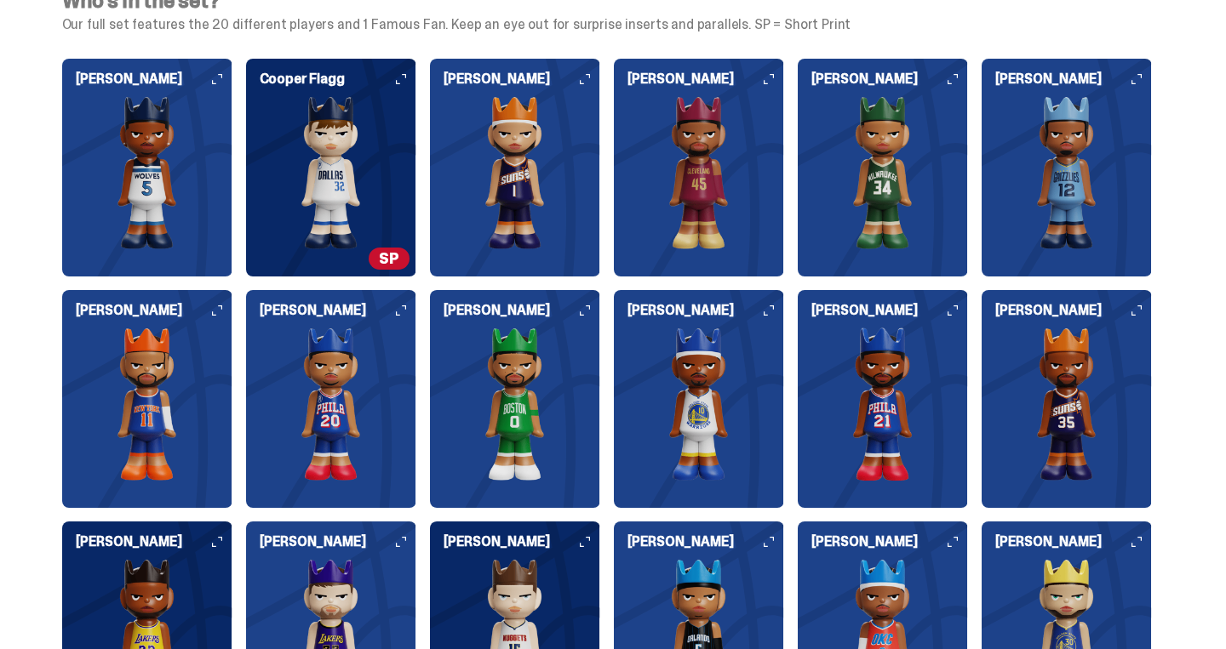
scroll to position [1808, 0]
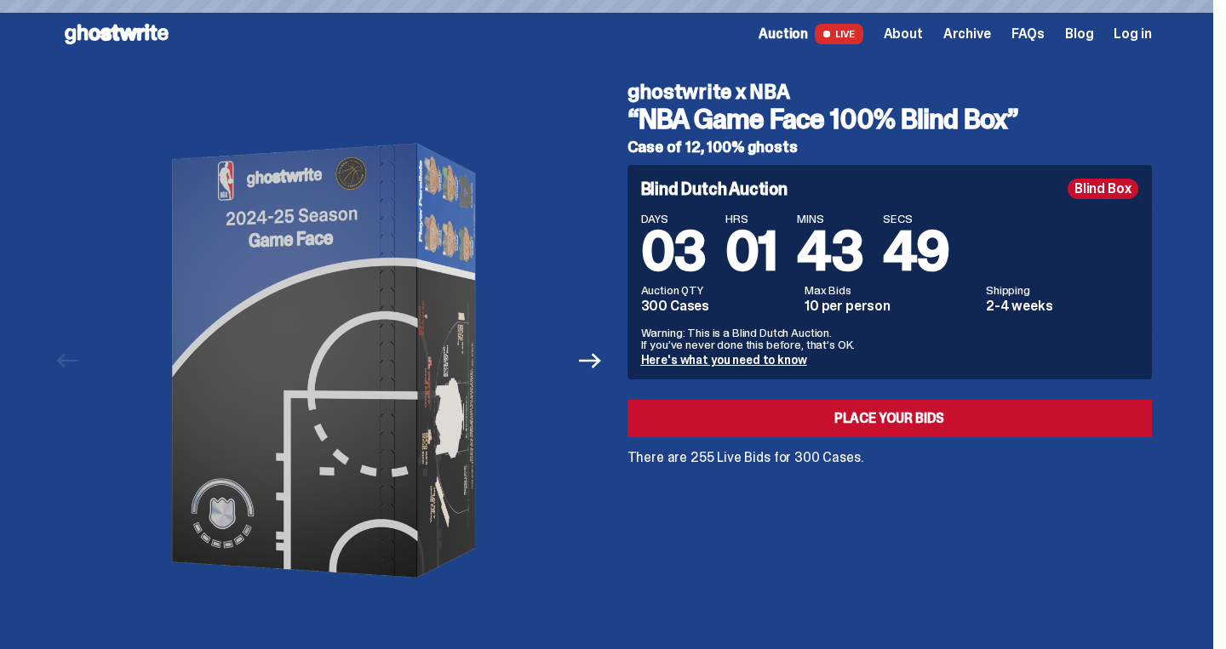
scroll to position [2498, 0]
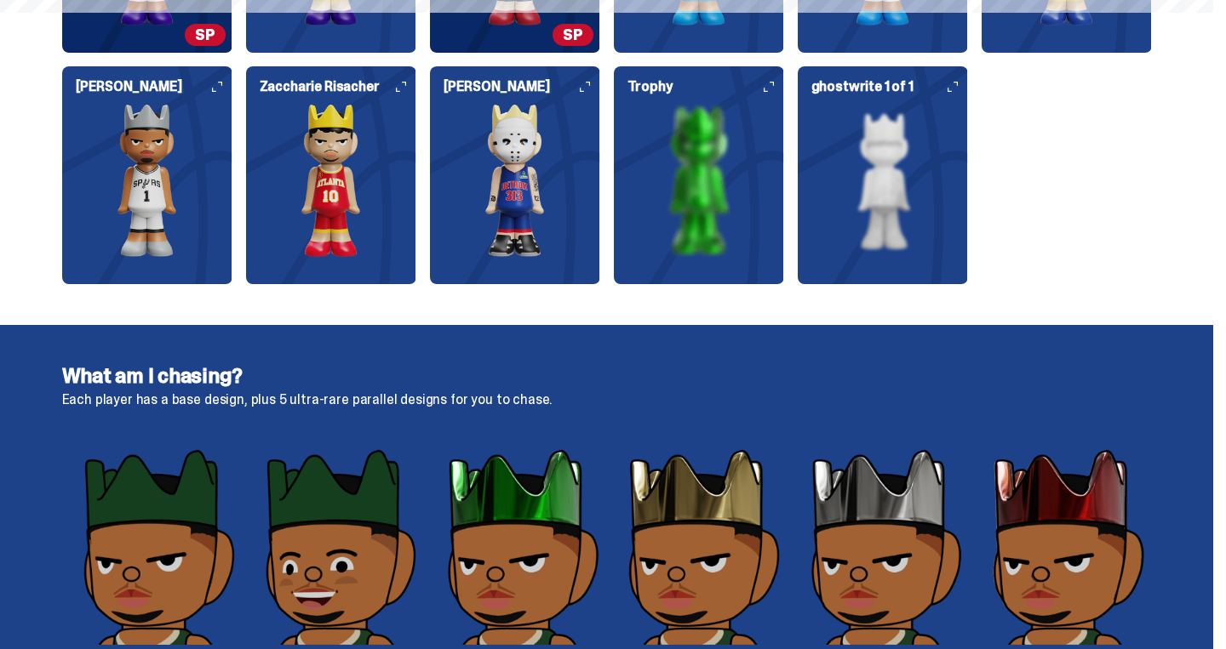
scroll to position [3189, 0]
